Goal: Transaction & Acquisition: Book appointment/travel/reservation

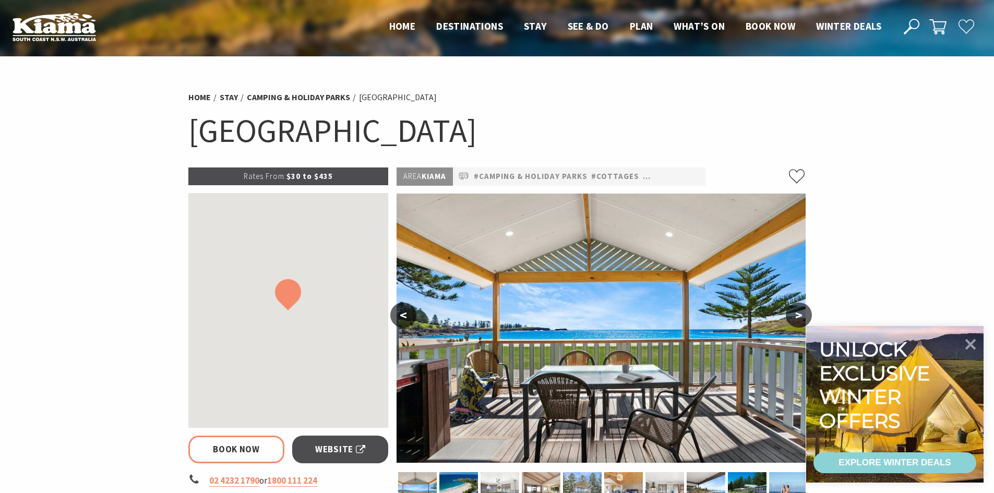
select select "3"
select select "2"
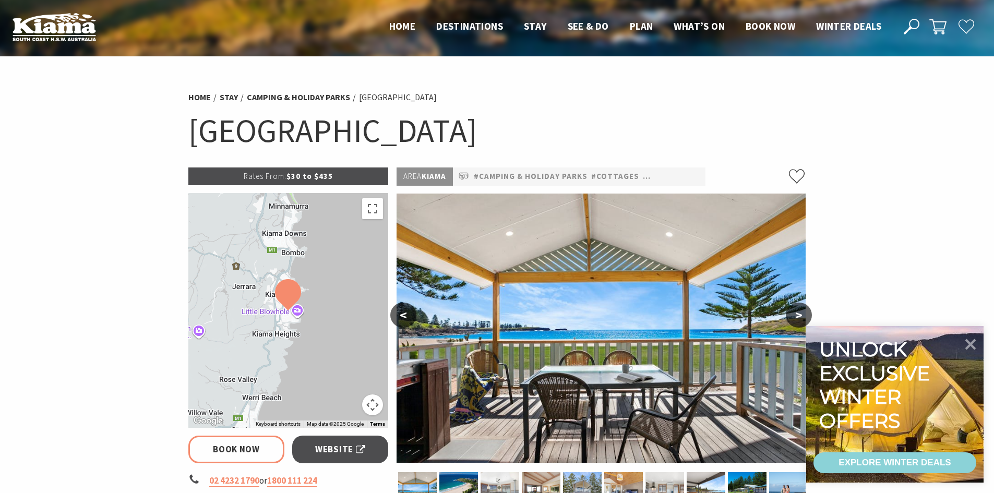
scroll to position [157, 0]
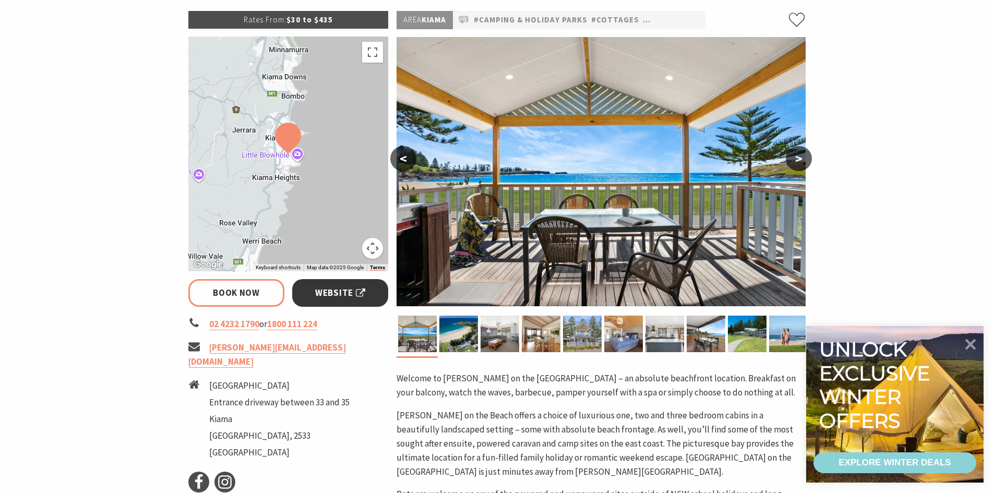
click at [377, 290] on link "Website" at bounding box center [340, 293] width 97 height 28
click at [975, 340] on icon at bounding box center [971, 344] width 13 height 13
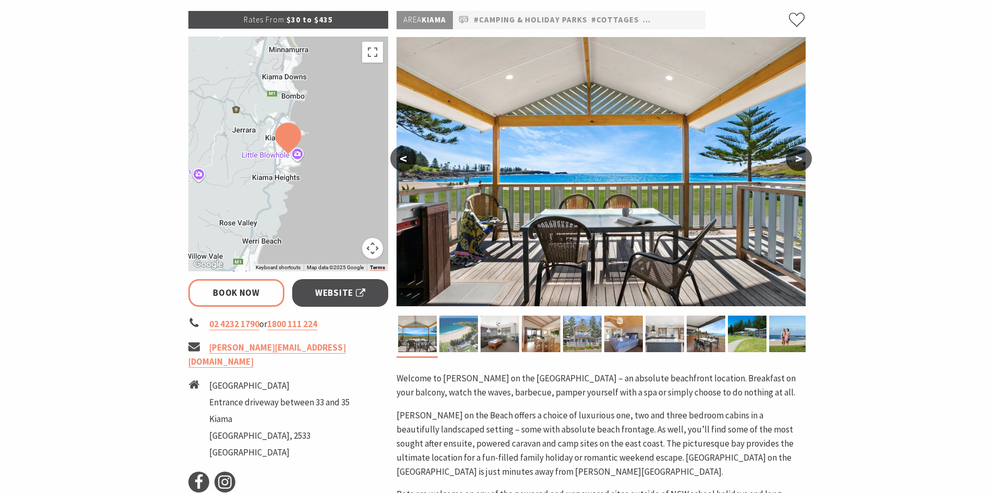
click at [456, 334] on img at bounding box center [458, 334] width 39 height 37
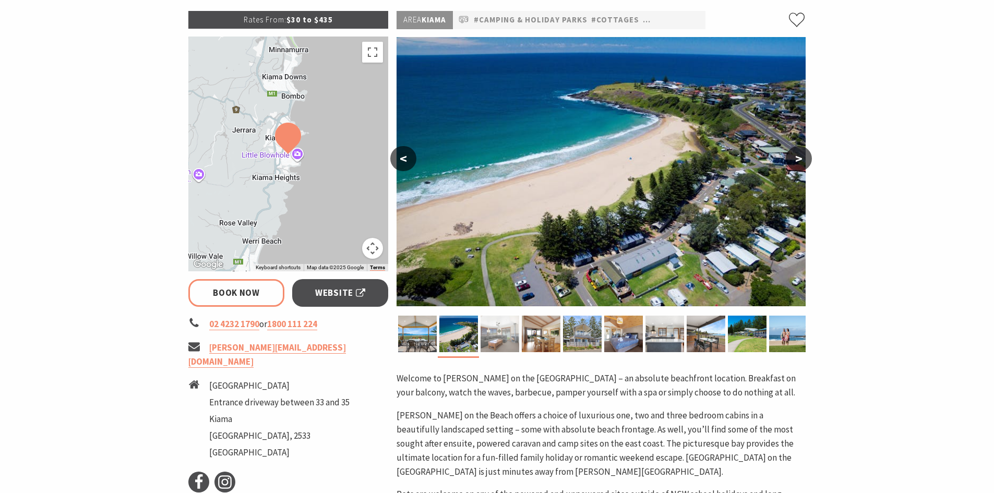
click at [493, 338] on img at bounding box center [500, 334] width 39 height 37
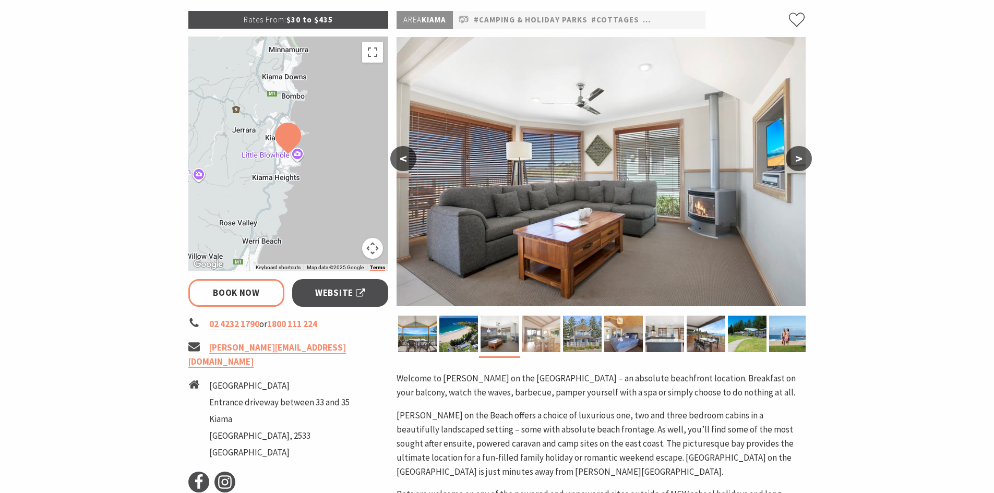
click at [540, 341] on img at bounding box center [541, 334] width 39 height 37
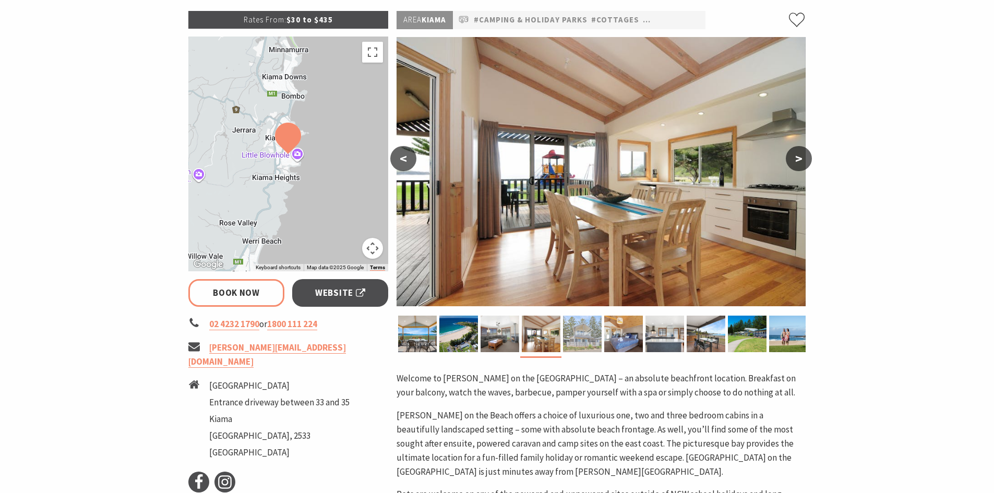
click at [587, 349] on img at bounding box center [582, 334] width 39 height 37
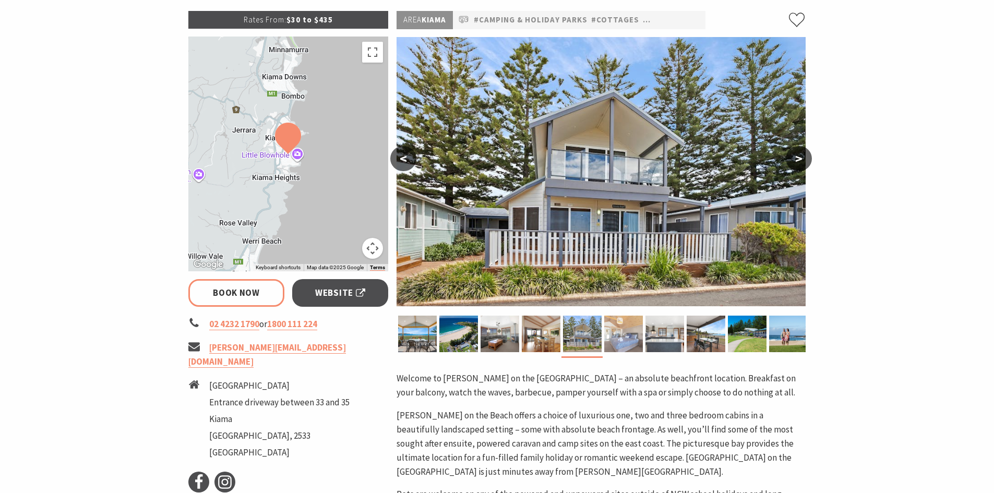
click at [613, 344] on img at bounding box center [623, 334] width 39 height 37
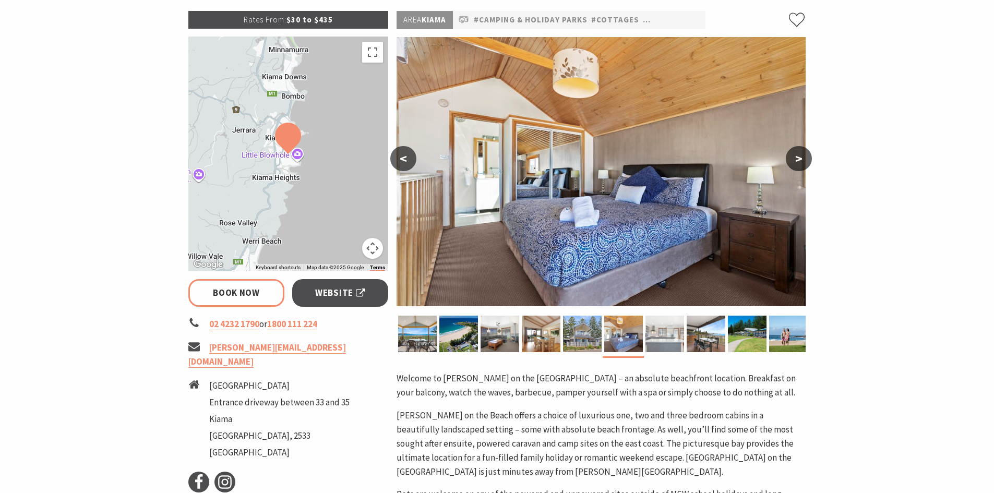
click at [656, 342] on img at bounding box center [665, 334] width 39 height 37
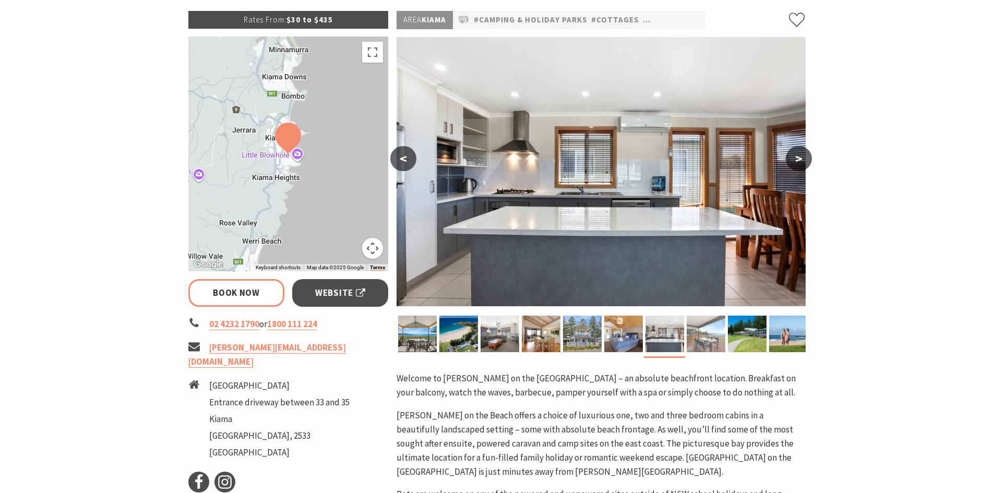
click at [723, 348] on img at bounding box center [706, 334] width 39 height 37
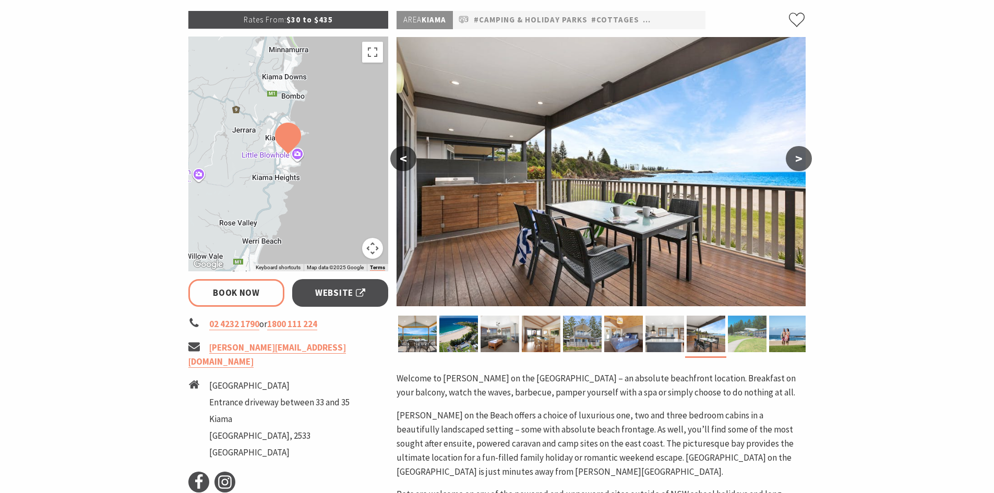
click at [738, 341] on img at bounding box center [747, 334] width 39 height 37
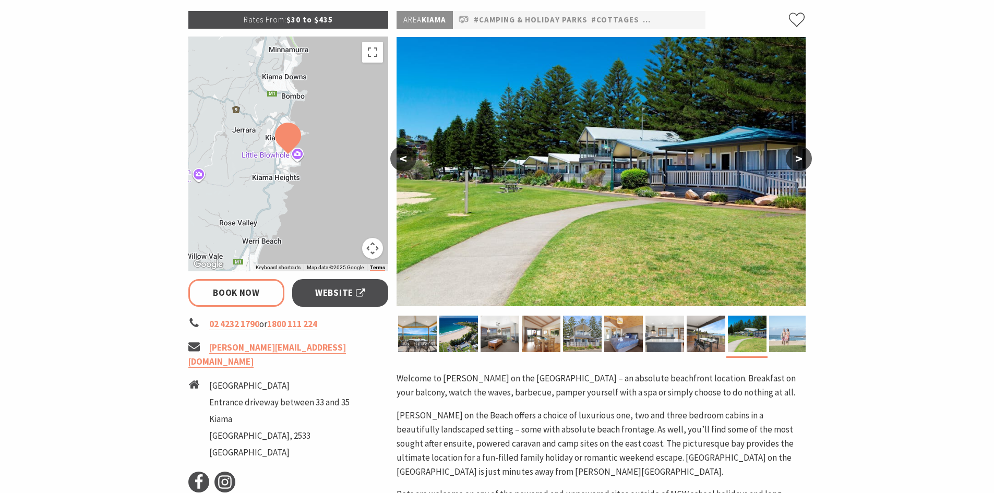
click at [806, 337] on img at bounding box center [788, 334] width 39 height 37
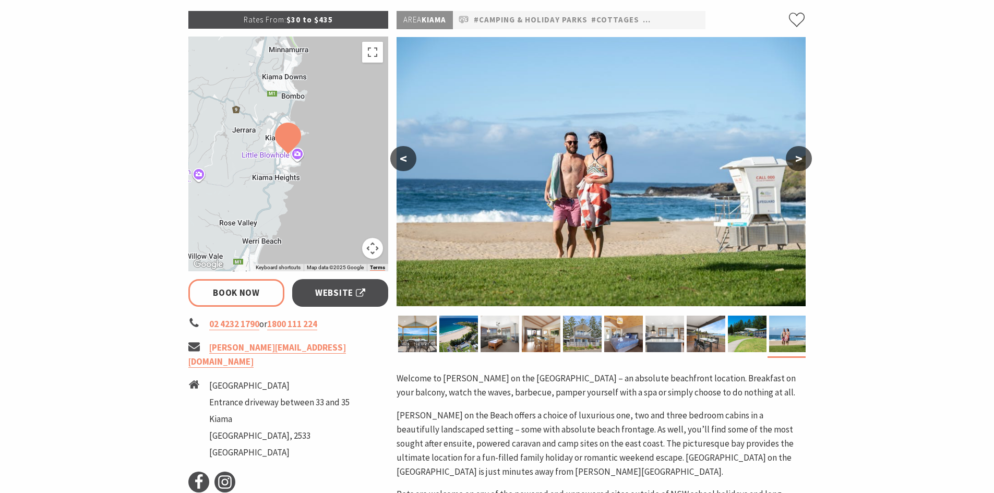
click at [243, 276] on div "Rates From: $30 to $435 To navigate the map with touch gestures double-tap and …" at bounding box center [288, 389] width 209 height 756
click at [241, 288] on link "Book Now" at bounding box center [236, 293] width 97 height 28
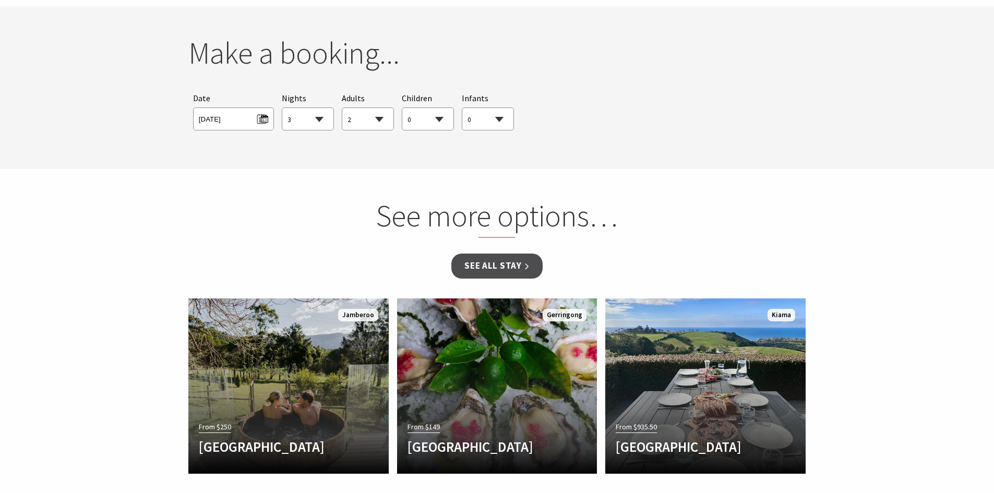
scroll to position [952, 0]
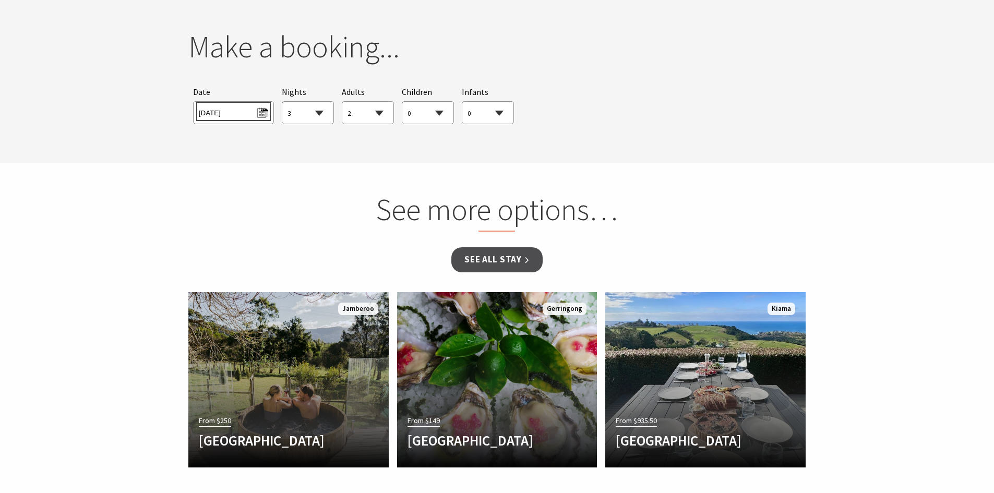
click at [261, 114] on span "[DATE]" at bounding box center [233, 111] width 69 height 14
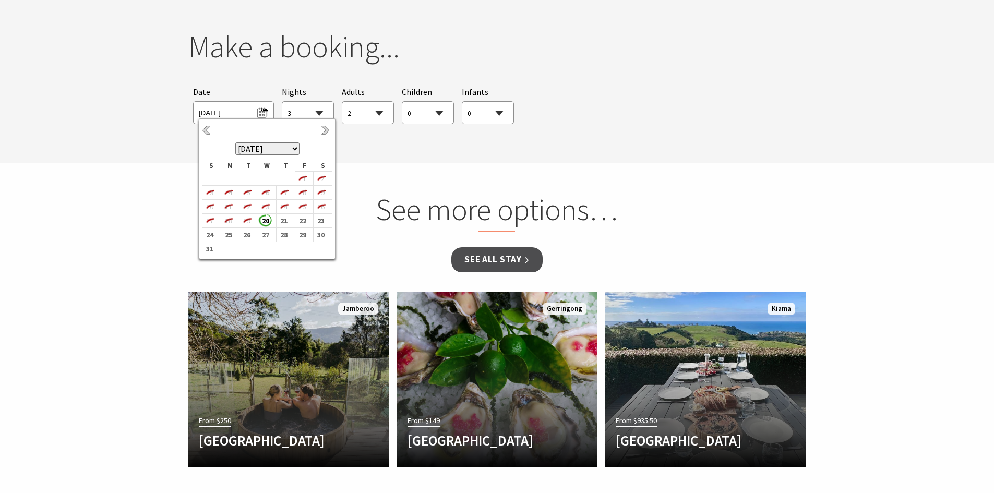
click at [293, 147] on select "[DATE] [DATE] [DATE] [DATE] [DATE] [DATE] [DATE] [DATE] [DATE] [DATE] [DATE] [D…" at bounding box center [267, 148] width 64 height 13
click at [320, 228] on b "28" at bounding box center [321, 228] width 14 height 14
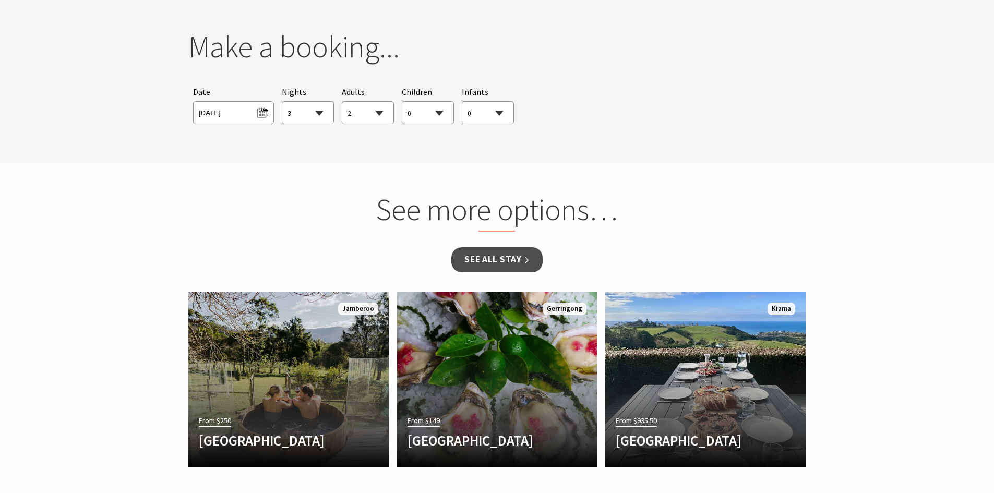
click at [307, 112] on select "1 2 3 4 5 6 7 8 9 10 11 12 13 14 15 16 17 18 19 20 21 22 23 24 25 26 27 28 29 30" at bounding box center [307, 113] width 51 height 23
select select "2"
click at [282, 102] on select "1 2 3 4 5 6 7 8 9 10 11 12 13 14 15 16 17 18 19 20 21 22 23 24 25 26 27 28 29 30" at bounding box center [307, 113] width 51 height 23
click at [363, 116] on select "0 1 2 3 4 5 6 7 8 9 10 11 12 13 14 15 16 17 18 19 20 21 22 23 24 25 26 27 28 29…" at bounding box center [367, 113] width 51 height 23
select select "160"
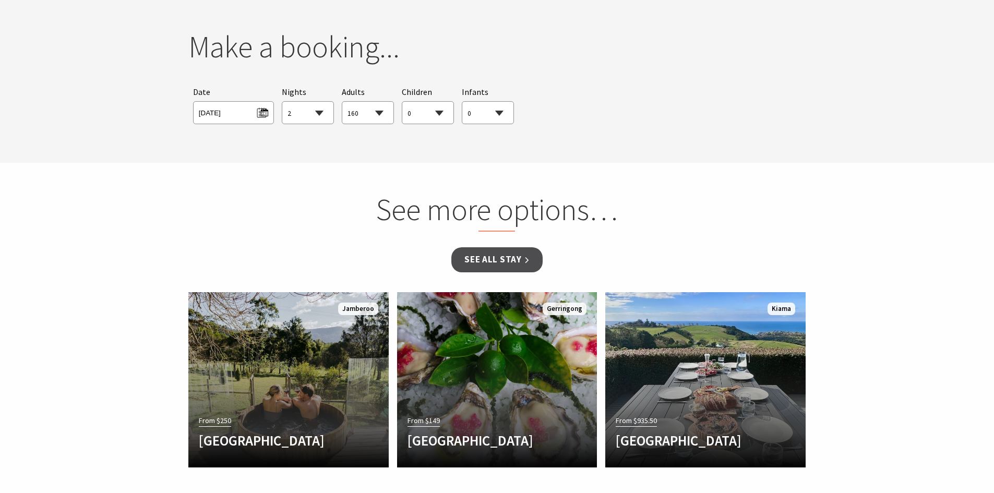
click at [342, 102] on select "0 1 2 3 4 5 6 7 8 9 10 11 12 13 14 15 16 17 18 19 20 21 22 23 24 25 26 27 28 29…" at bounding box center [367, 113] width 51 height 23
click at [485, 151] on section "You currently don't have any items in your cart Make a booking... Searching for…" at bounding box center [497, 81] width 994 height 163
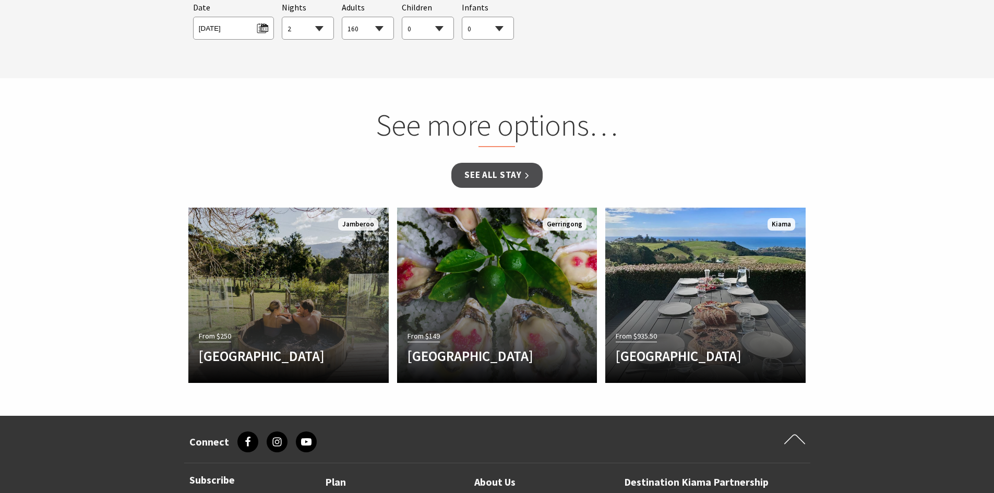
scroll to position [900, 0]
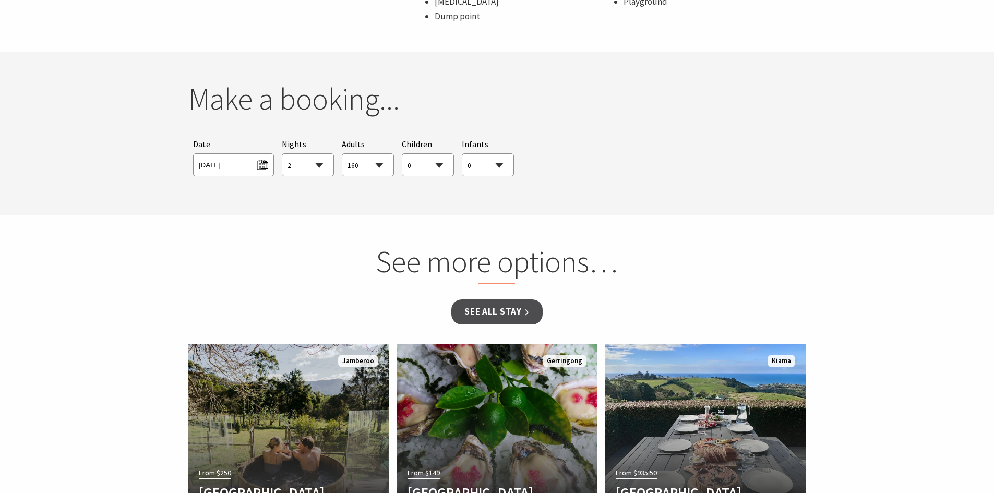
click at [357, 165] on select "0 1 2 3 4 5 6 7 8 9 10 11 12 13 14 15 16 17 18 19 20 21 22 23 24 25 26 27 28 29…" at bounding box center [367, 165] width 51 height 23
click at [342, 154] on select "0 1 2 3 4 5 6 7 8 9 10 11 12 13 14 15 16 17 18 19 20 21 22 23 24 25 26 27 28 29…" at bounding box center [367, 165] width 51 height 23
click at [584, 149] on div "Searching for Accommodation Tours Events Car Hire Packages Date [DATE] Nights 1…" at bounding box center [497, 157] width 618 height 49
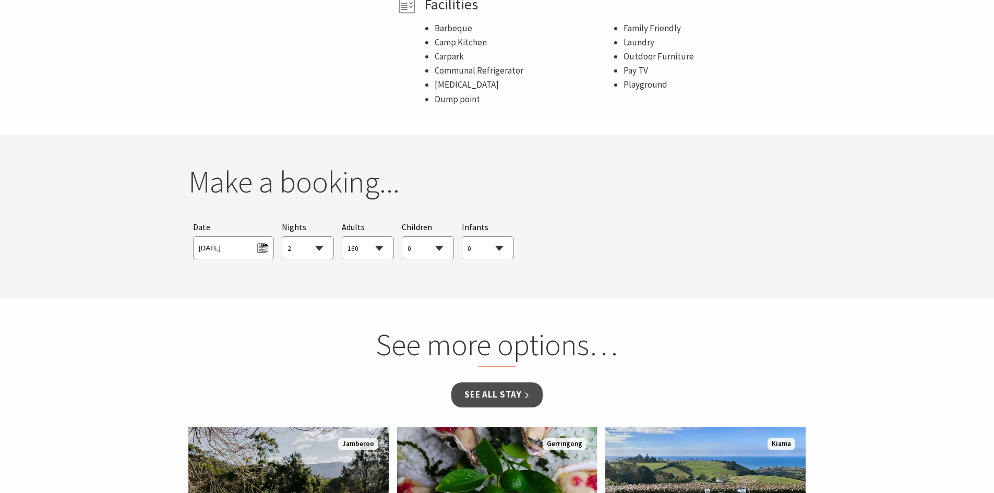
scroll to position [691, 0]
